Goal: Task Accomplishment & Management: Manage account settings

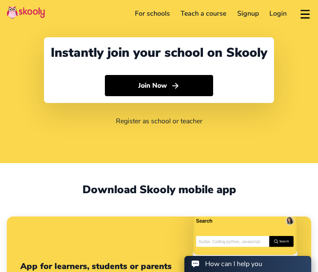
select select "65"
select select "[GEOGRAPHIC_DATA]"
select select "[GEOGRAPHIC_DATA]/[GEOGRAPHIC_DATA]"
click at [274, 20] on link "Login" at bounding box center [278, 14] width 28 height 14
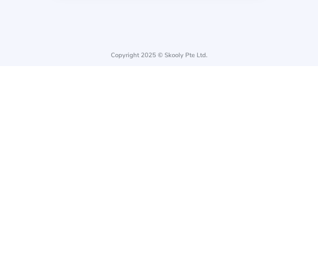
scroll to position [37, 0]
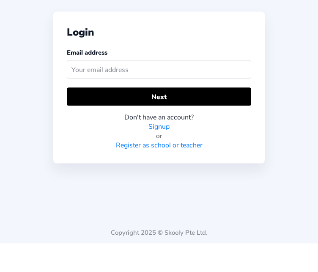
click at [231, 89] on input "text" at bounding box center [159, 98] width 184 height 18
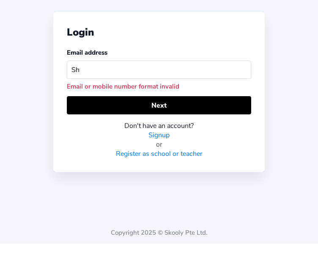
type input "S"
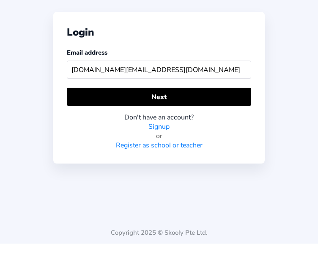
type input "[DOMAIN_NAME][EMAIL_ADDRESS][DOMAIN_NAME]"
click at [202, 116] on button "Next" at bounding box center [159, 125] width 184 height 18
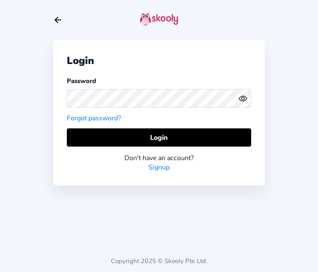
click at [246, 96] on icon "eye outline" at bounding box center [243, 98] width 8 height 5
click at [220, 128] on button "Login" at bounding box center [159, 137] width 184 height 18
